Goal: Entertainment & Leisure: Consume media (video, audio)

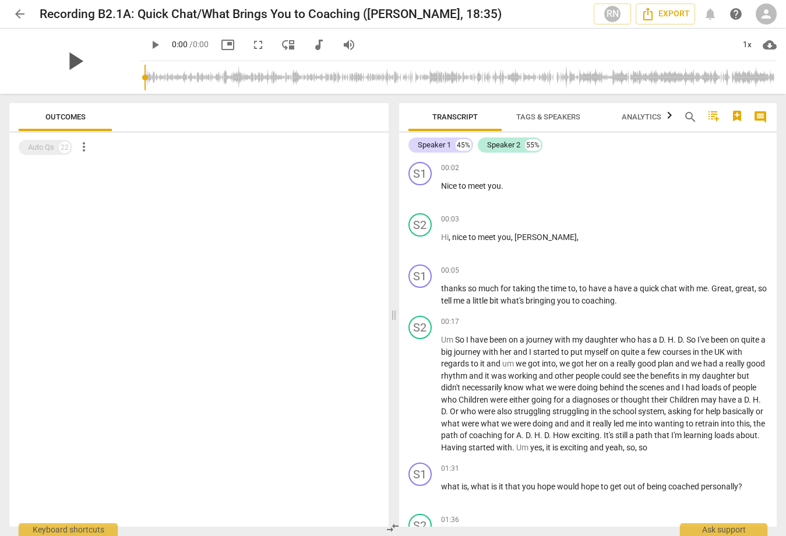
click at [79, 59] on span "play_arrow" at bounding box center [74, 61] width 30 height 30
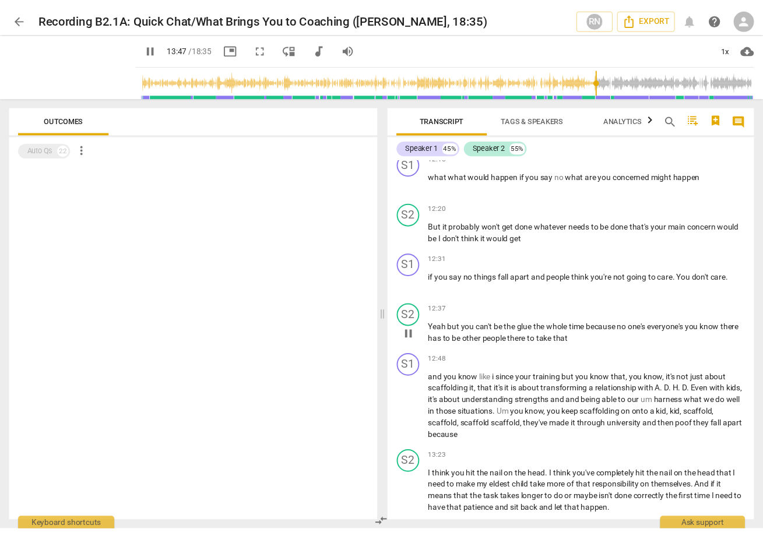
scroll to position [2792, 0]
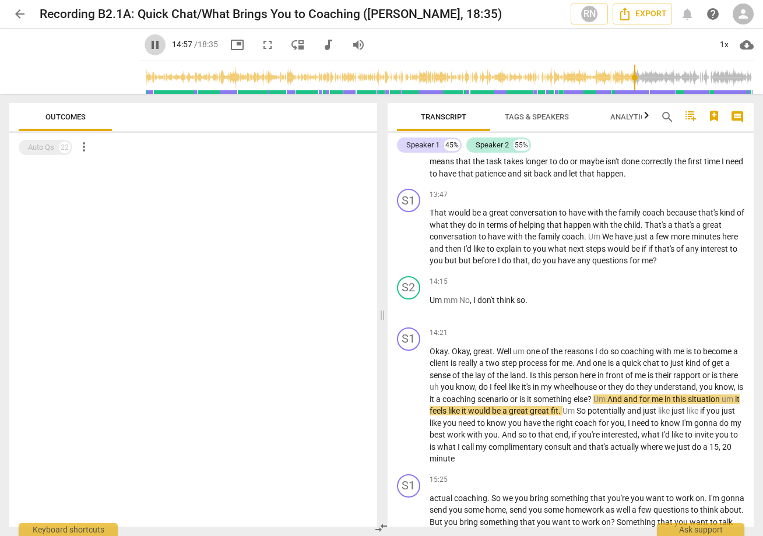
click at [148, 47] on span "pause" at bounding box center [155, 45] width 14 height 14
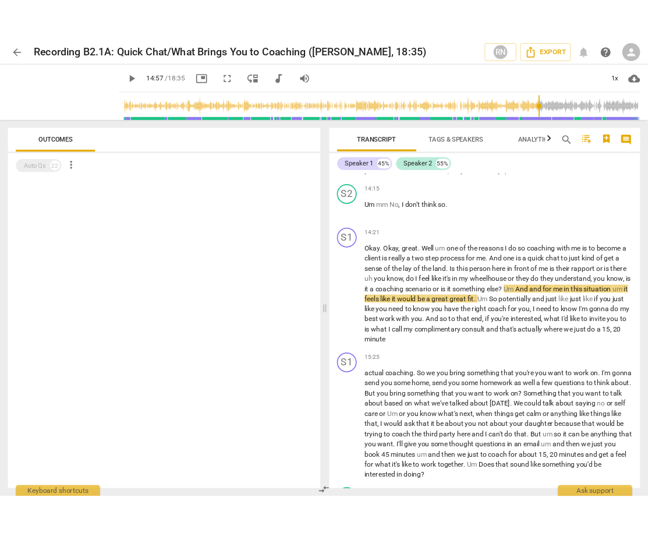
scroll to position [2900, 0]
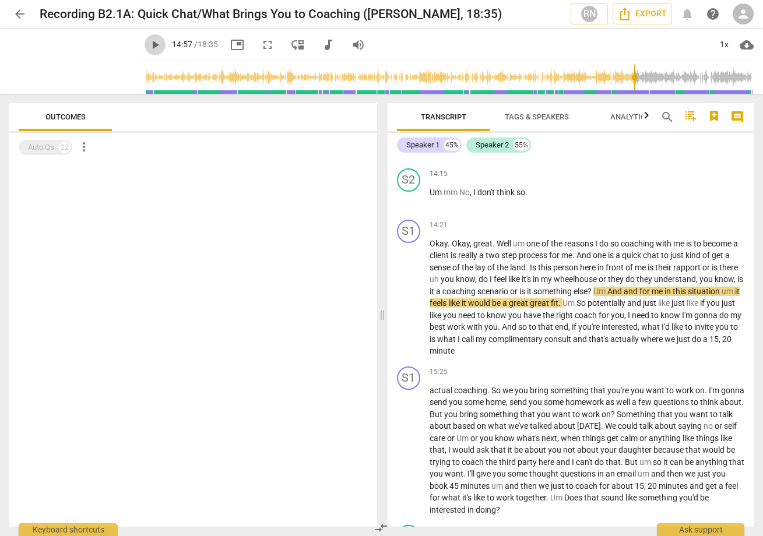
click at [148, 48] on span "play_arrow" at bounding box center [155, 45] width 14 height 14
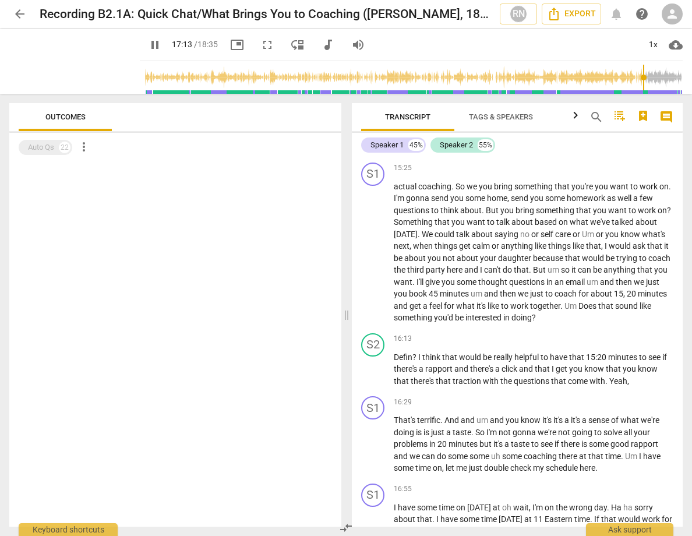
scroll to position [3672, 0]
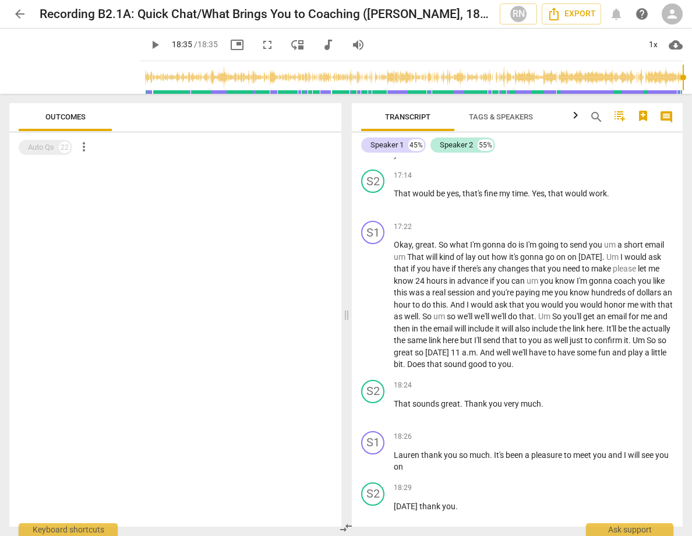
type input "1115"
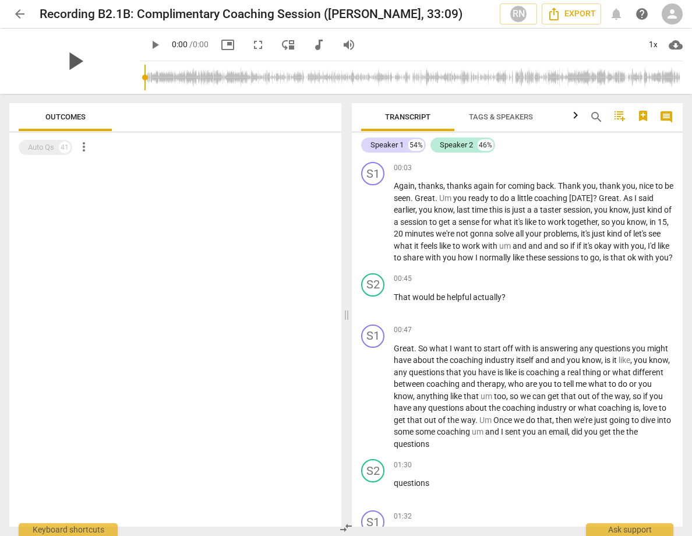
click at [72, 55] on span "play_arrow" at bounding box center [74, 61] width 30 height 30
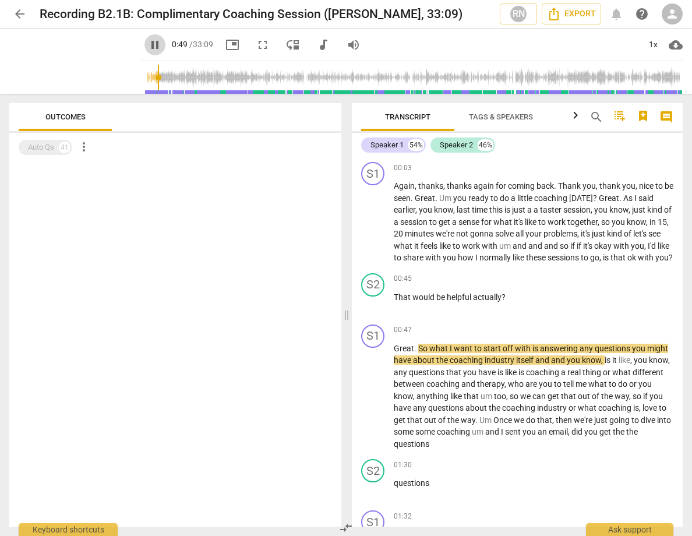
click at [148, 43] on span "pause" at bounding box center [155, 45] width 14 height 14
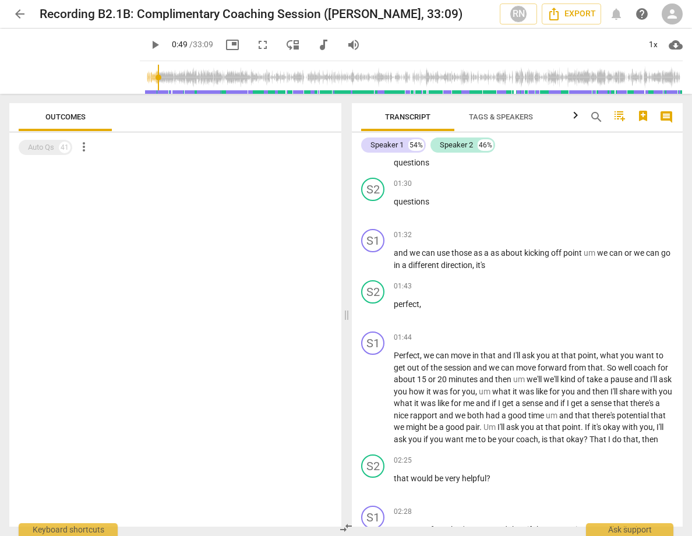
scroll to position [284, 0]
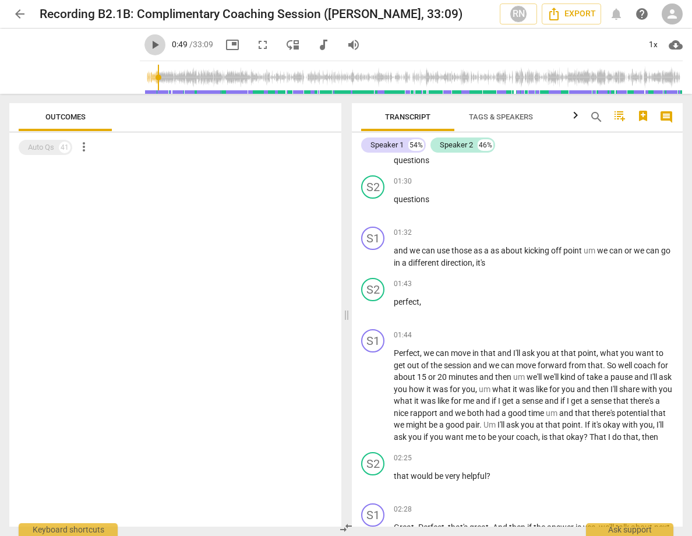
click at [148, 46] on span "play_arrow" at bounding box center [155, 45] width 14 height 14
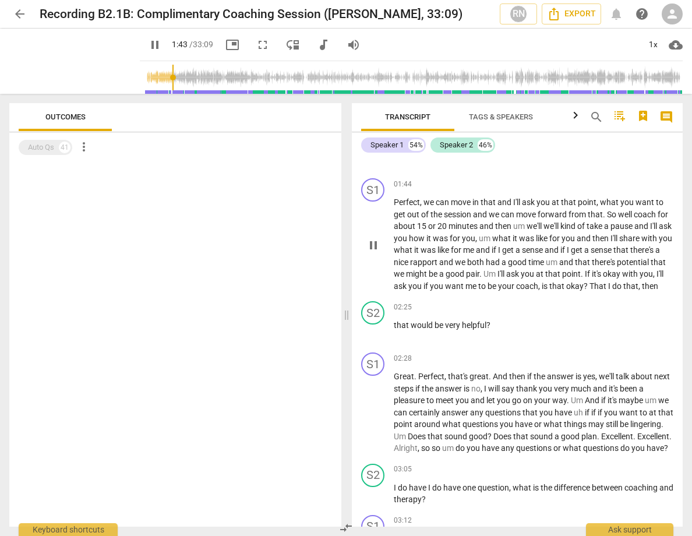
scroll to position [438, 0]
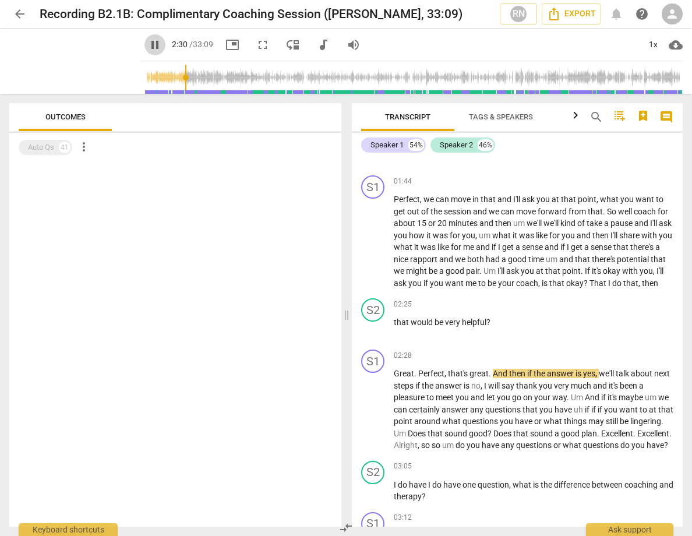
click at [148, 46] on span "pause" at bounding box center [155, 45] width 14 height 14
type input "151"
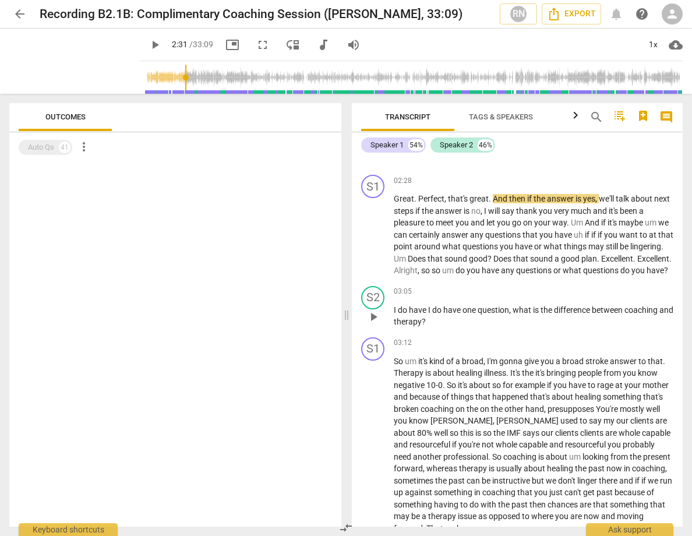
scroll to position [611, 0]
click at [148, 48] on span "play_arrow" at bounding box center [155, 45] width 14 height 14
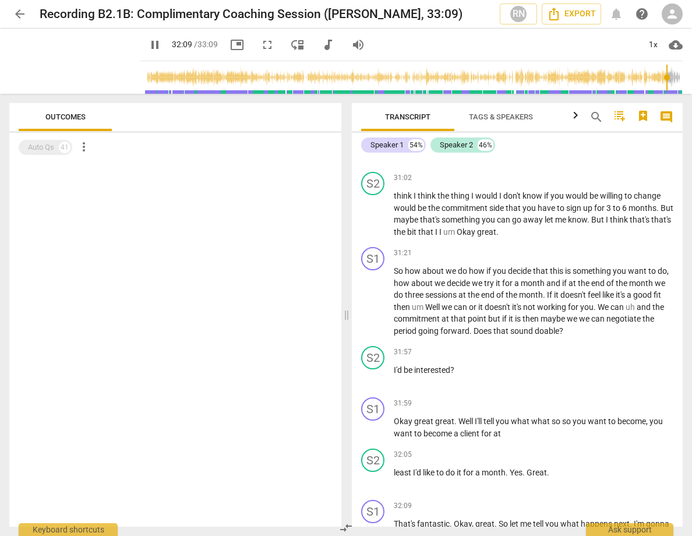
scroll to position [6681, 0]
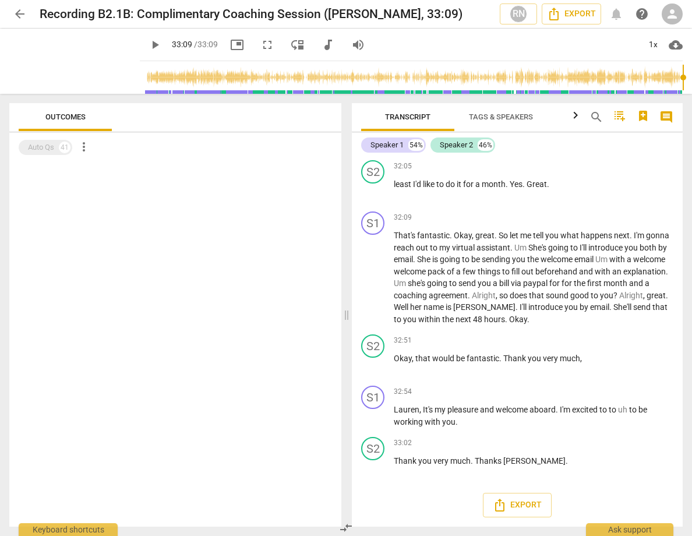
type input "1989"
